Goal: Task Accomplishment & Management: Manage account settings

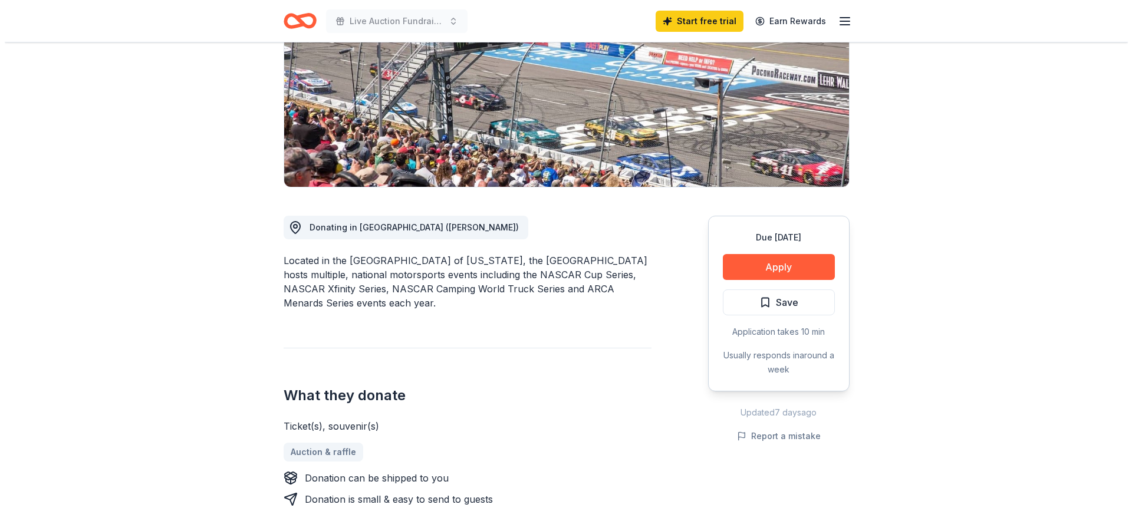
scroll to position [177, 0]
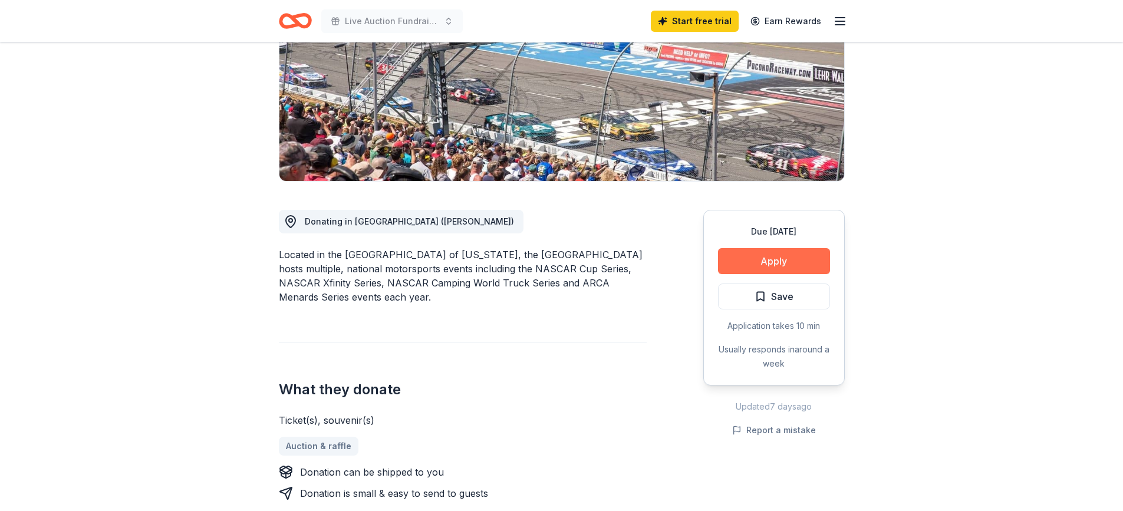
click at [763, 259] on button "Apply" at bounding box center [774, 261] width 112 height 26
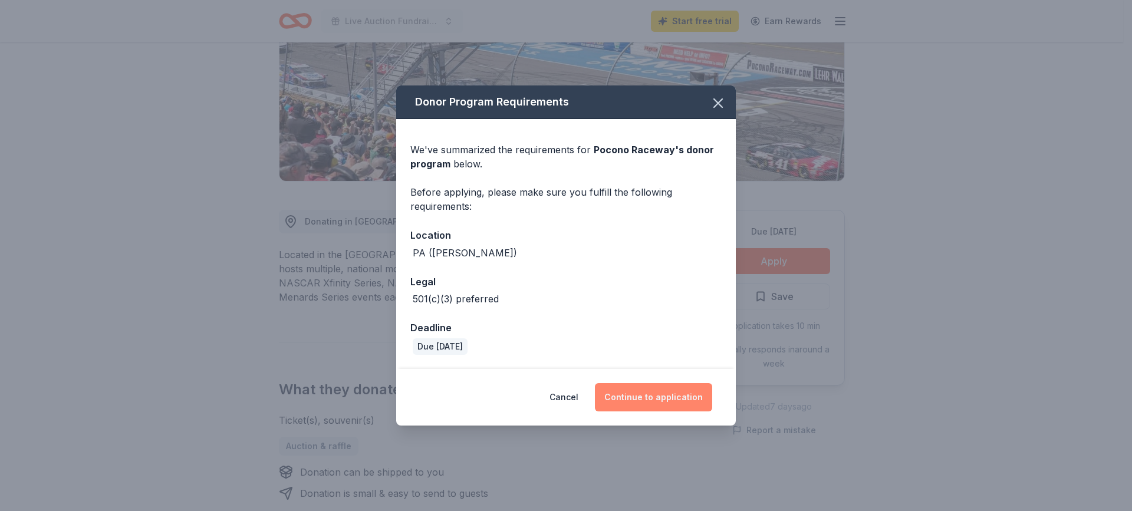
click at [655, 396] on button "Continue to application" at bounding box center [653, 397] width 117 height 28
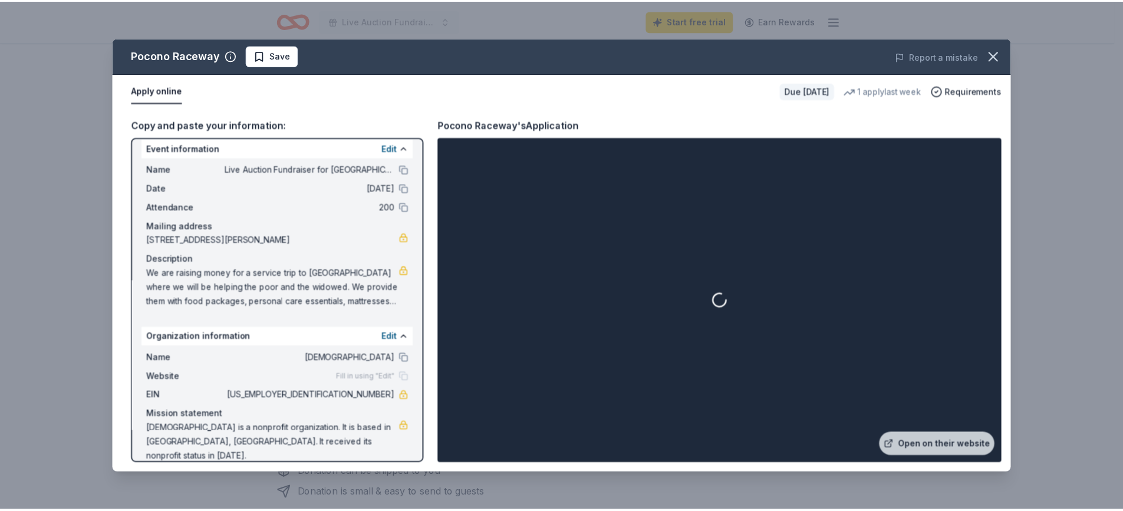
scroll to position [11, 0]
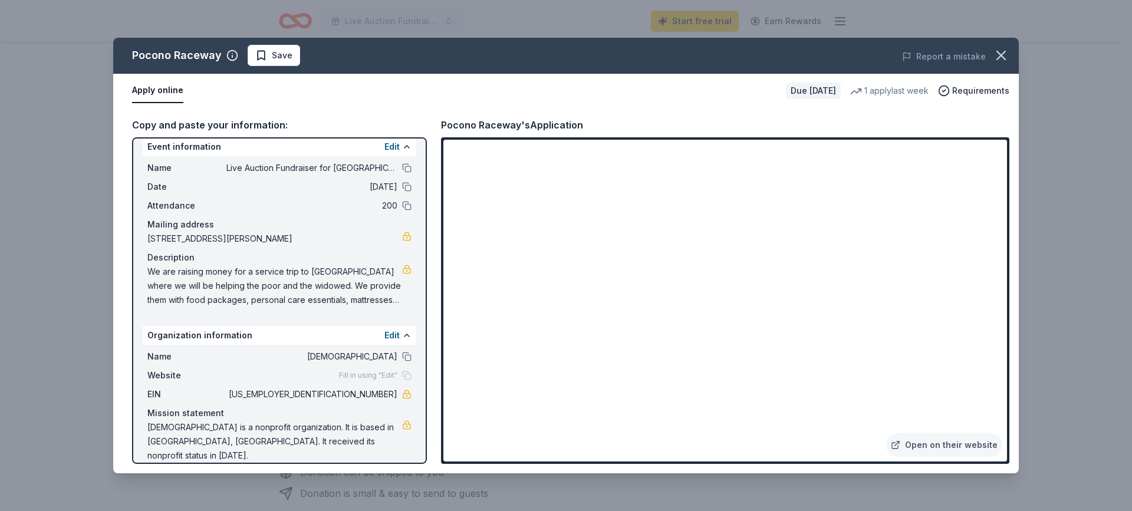
click at [151, 91] on button "Apply online" at bounding box center [157, 90] width 51 height 25
click at [940, 444] on link "Open on their website" at bounding box center [944, 445] width 116 height 24
click at [1001, 57] on icon "button" at bounding box center [1000, 55] width 17 height 17
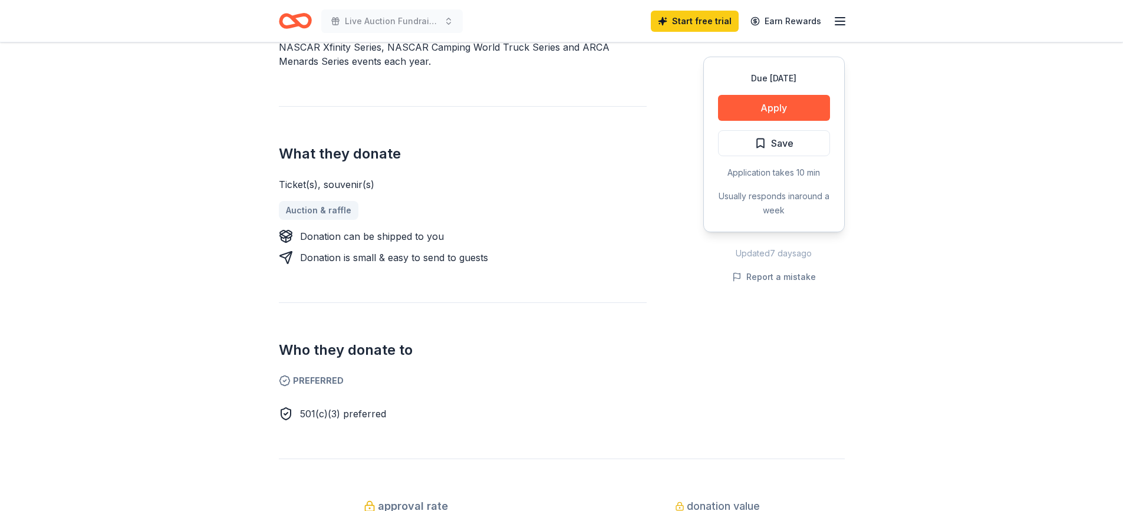
scroll to position [0, 0]
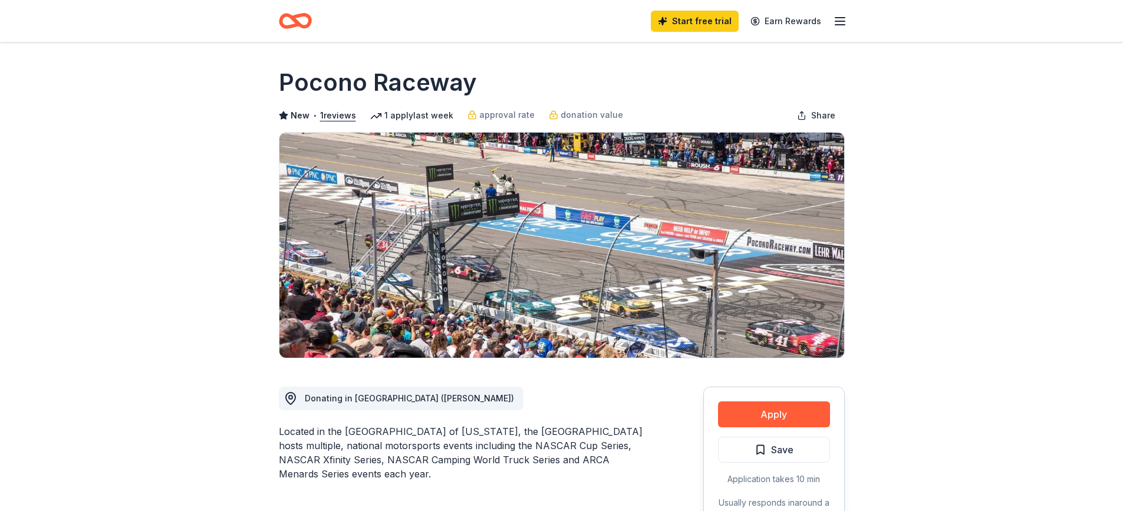
scroll to position [236, 0]
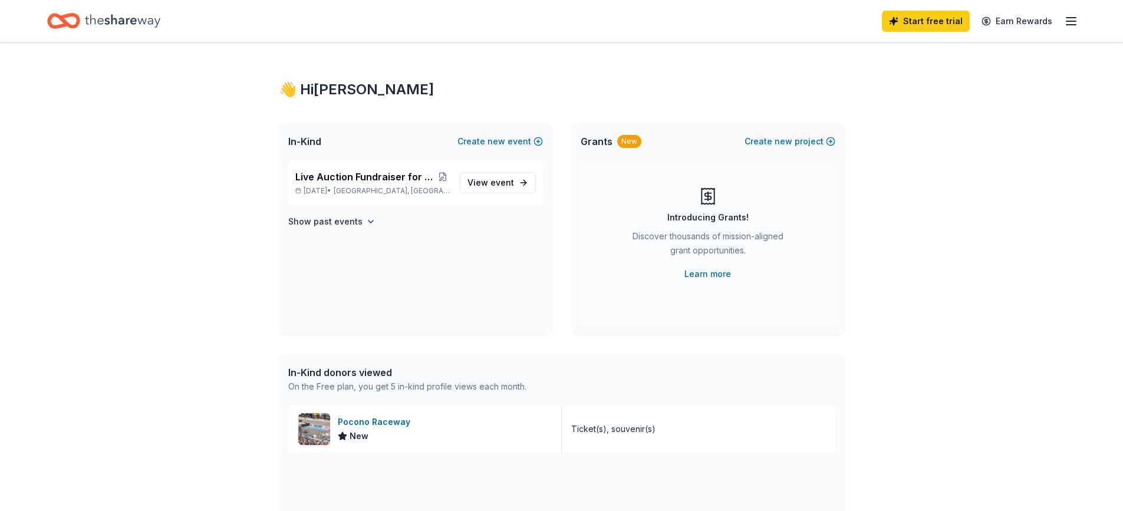
click at [1072, 22] on icon "button" at bounding box center [1071, 21] width 14 height 14
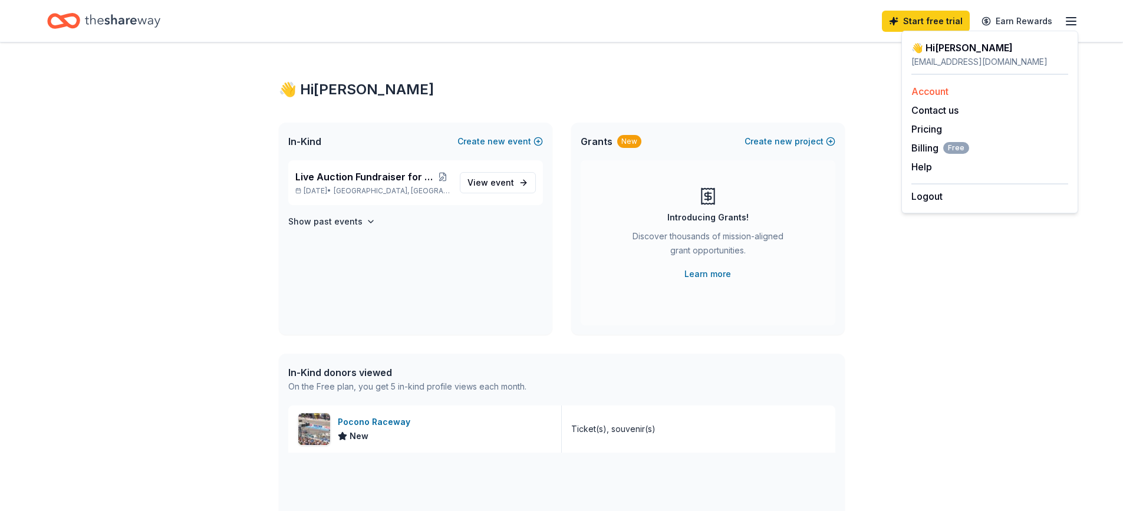
click at [931, 95] on link "Account" at bounding box center [929, 91] width 37 height 12
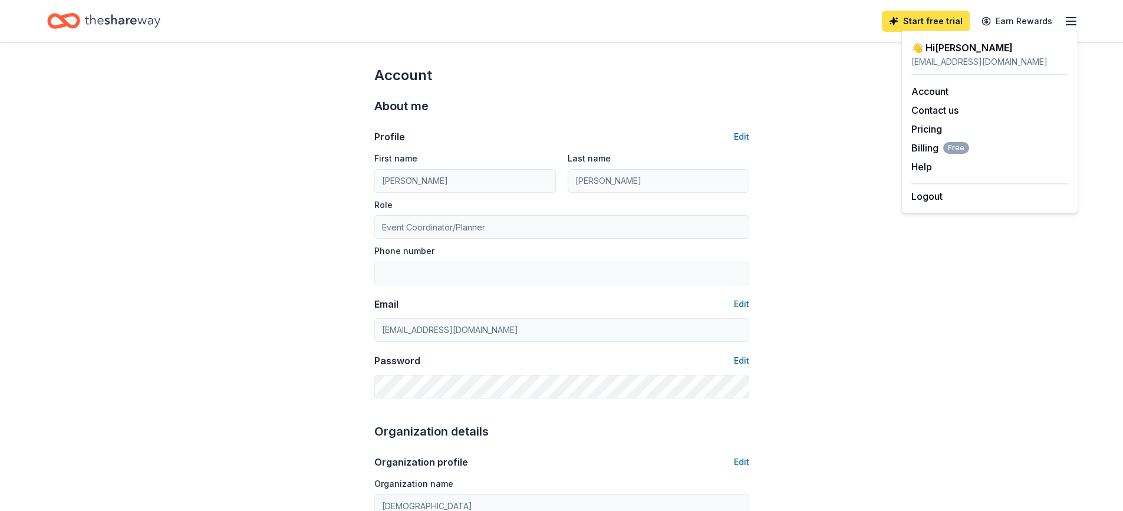
click at [929, 24] on link "Start free trial" at bounding box center [926, 21] width 88 height 21
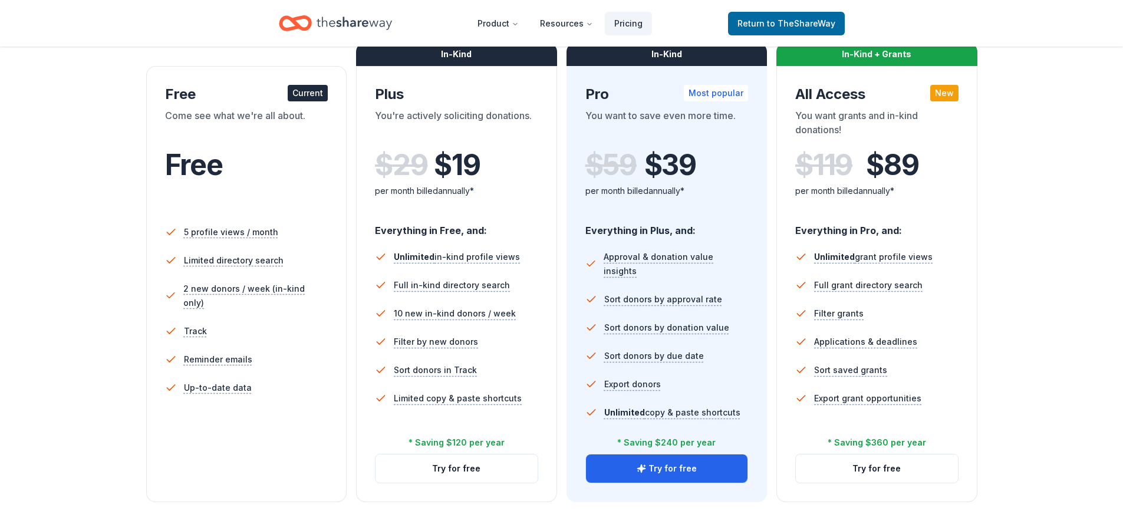
scroll to position [59, 0]
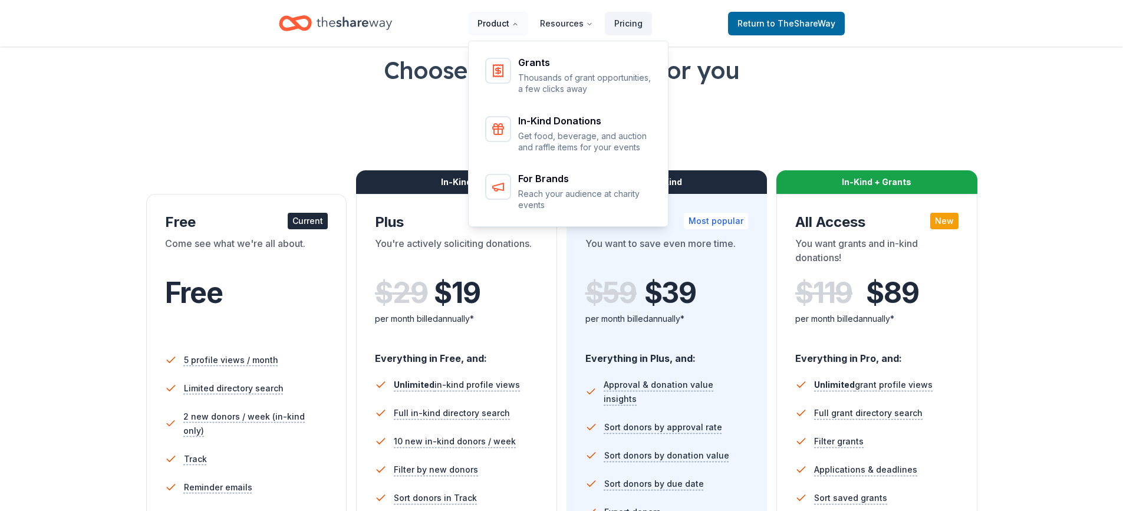
click at [509, 25] on button "Product" at bounding box center [498, 24] width 60 height 24
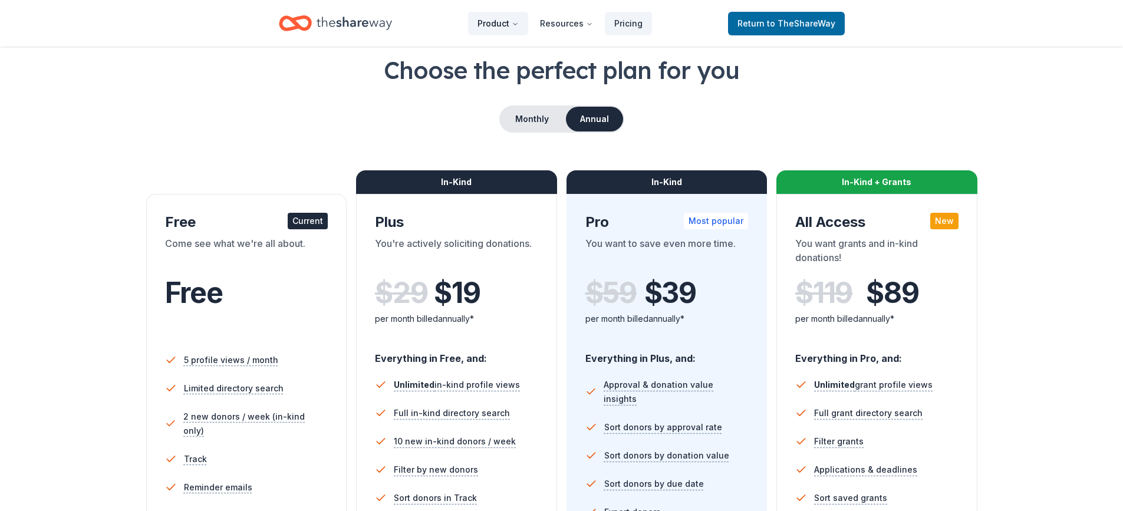
click at [509, 24] on button "Product" at bounding box center [498, 24] width 60 height 24
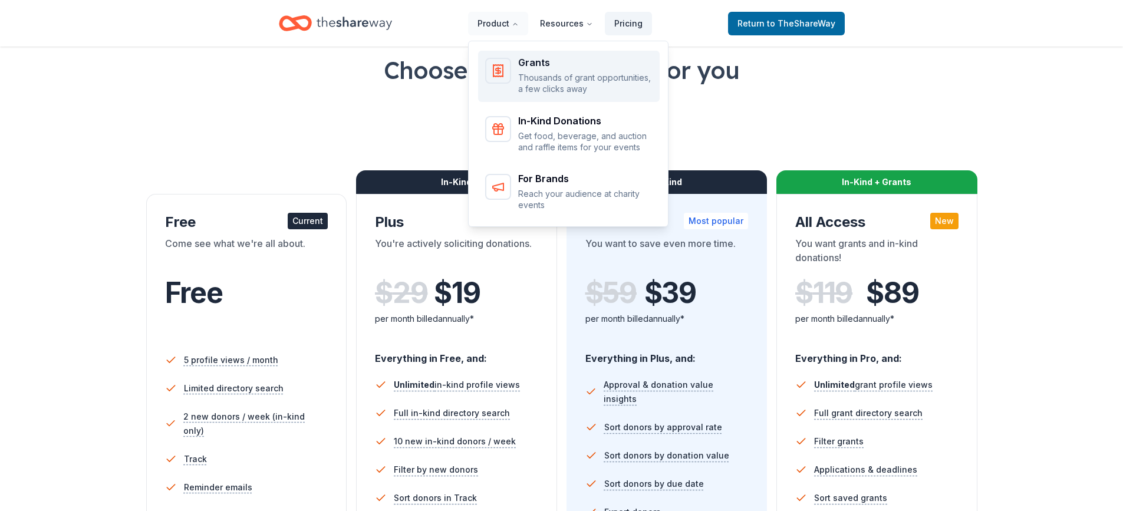
click at [564, 77] on p "Thousands of grant opportunities, a few clicks away" at bounding box center [585, 83] width 134 height 23
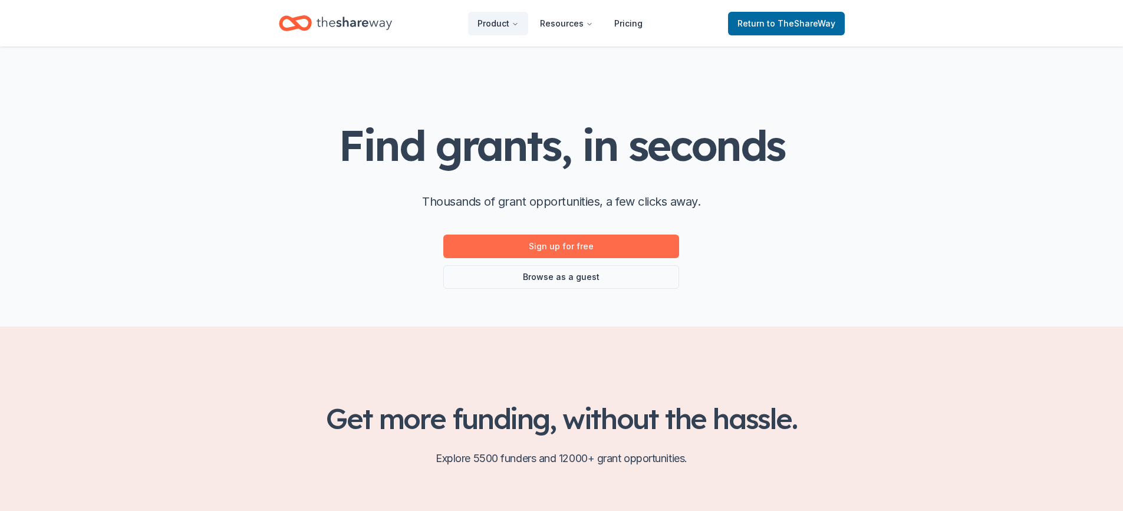
click at [576, 249] on link "Sign up for free" at bounding box center [561, 247] width 236 height 24
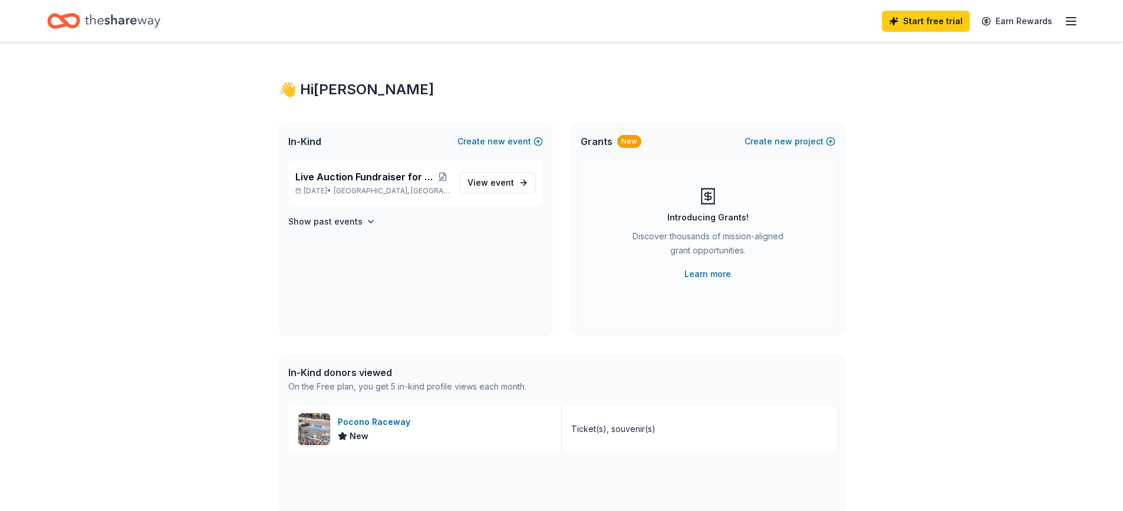
click at [1067, 17] on icon "button" at bounding box center [1071, 21] width 14 height 14
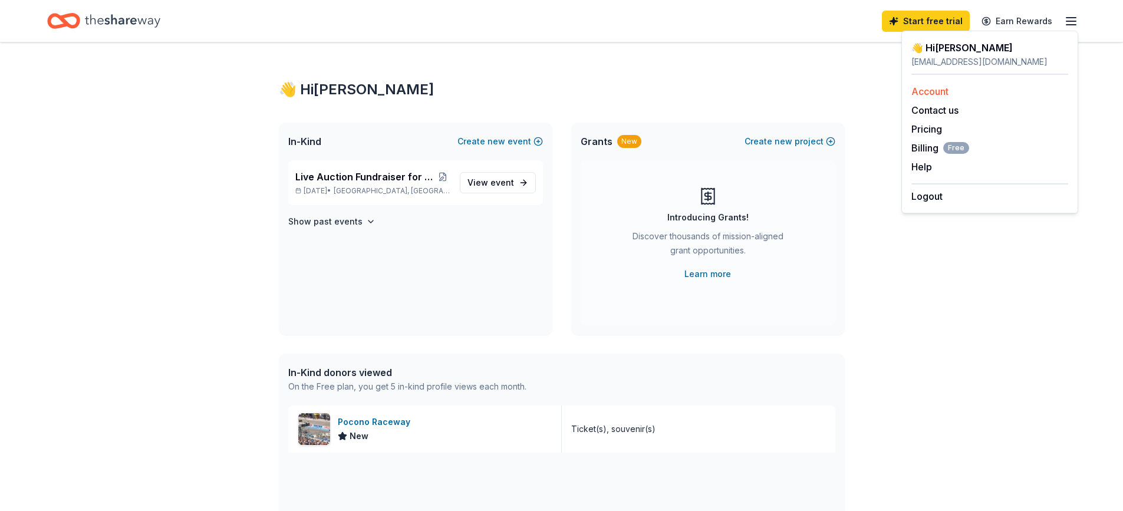
click at [931, 91] on link "Account" at bounding box center [929, 91] width 37 height 12
